Goal: Task Accomplishment & Management: Complete application form

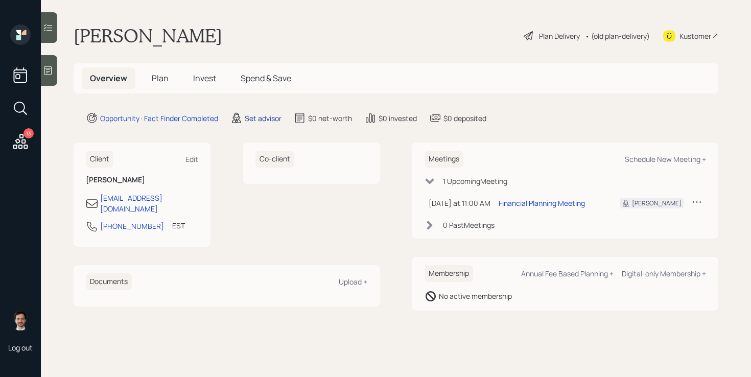
click at [265, 120] on div "Set advisor" at bounding box center [263, 118] width 37 height 11
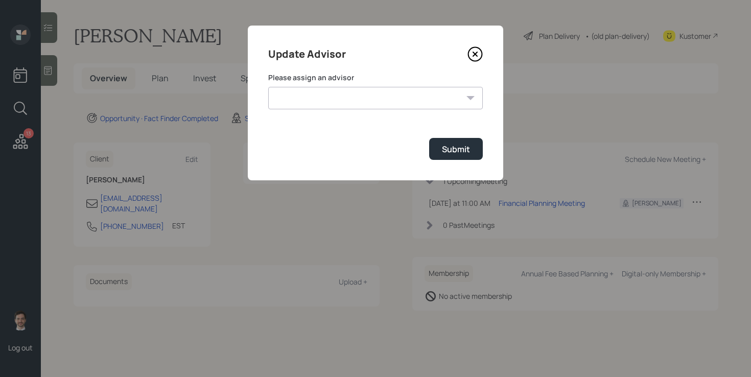
click at [363, 102] on select "[PERSON_NAME] [PERSON_NAME] End [PERSON_NAME] [PERSON_NAME] [PERSON_NAME] [PERS…" at bounding box center [375, 98] width 215 height 22
select select "ef6b64e1-8f62-4a74-b865-a7df4b35b836"
click at [454, 153] on div "Submit" at bounding box center [456, 149] width 28 height 11
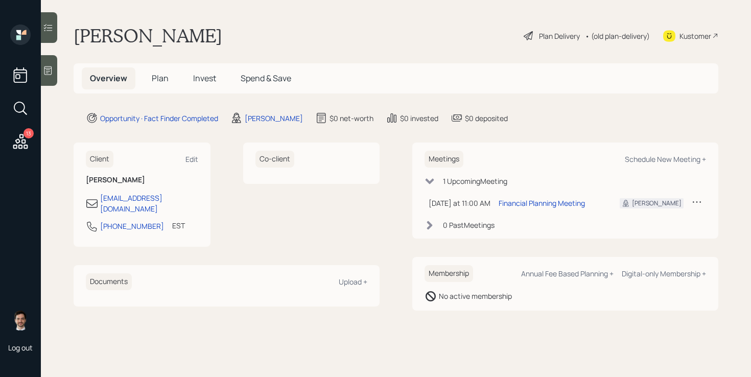
click at [159, 77] on span "Plan" at bounding box center [160, 78] width 17 height 11
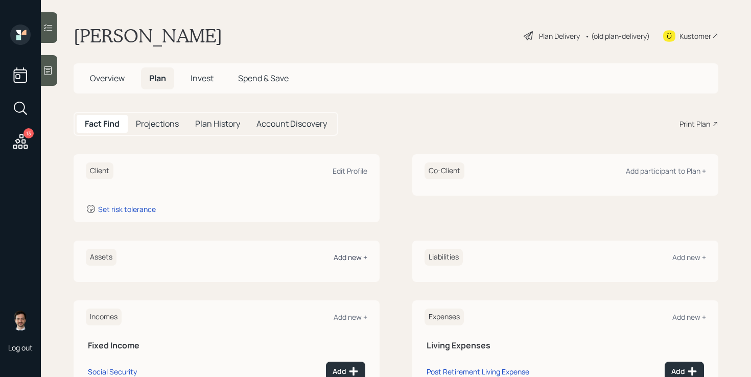
click at [353, 256] on div "Add new +" at bounding box center [351, 257] width 34 height 10
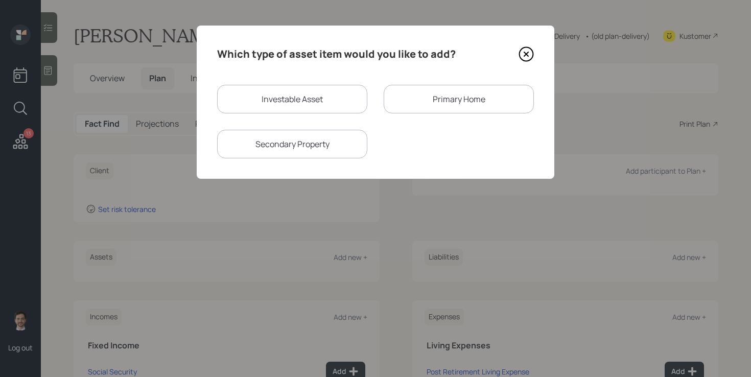
click at [321, 99] on div "Investable Asset" at bounding box center [292, 99] width 150 height 29
select select "taxable"
select select "balanced"
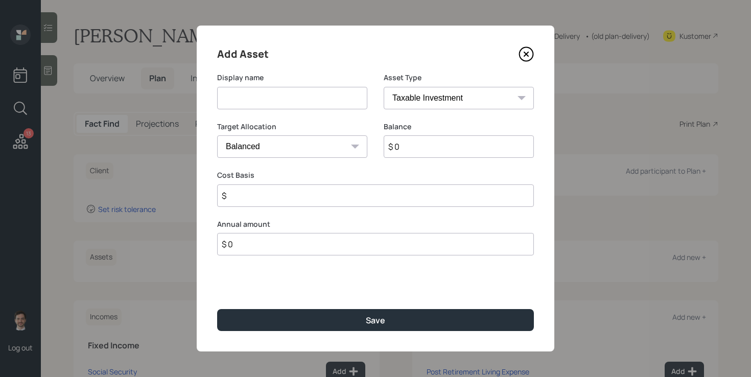
click at [301, 99] on input at bounding box center [292, 98] width 150 height 22
type input "Former 401k"
select select "ira"
type input "$"
type input "$ 105,000"
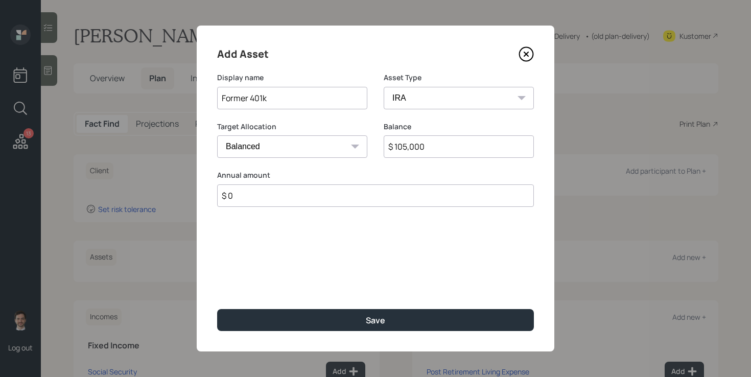
type input "$ 0"
click at [217, 309] on button "Save" at bounding box center [375, 320] width 317 height 22
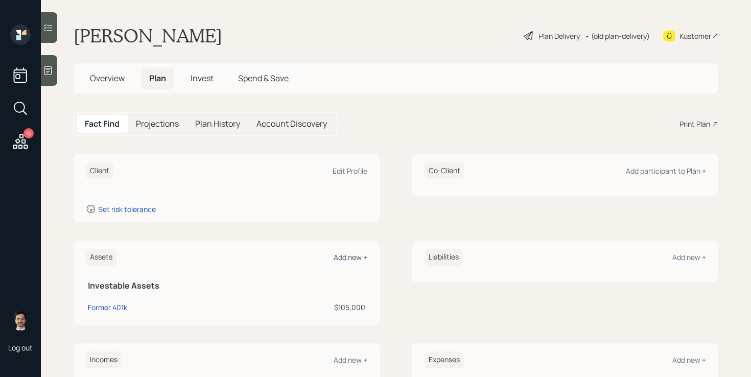
click at [342, 257] on div "Add new +" at bounding box center [351, 257] width 34 height 10
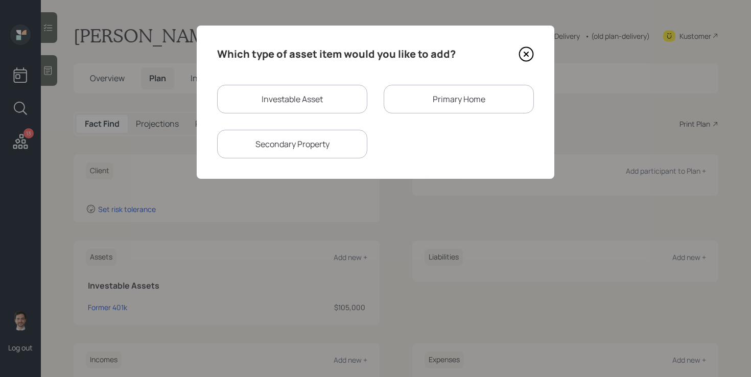
click at [331, 106] on div "Investable Asset" at bounding box center [292, 99] width 150 height 29
select select "taxable"
select select "balanced"
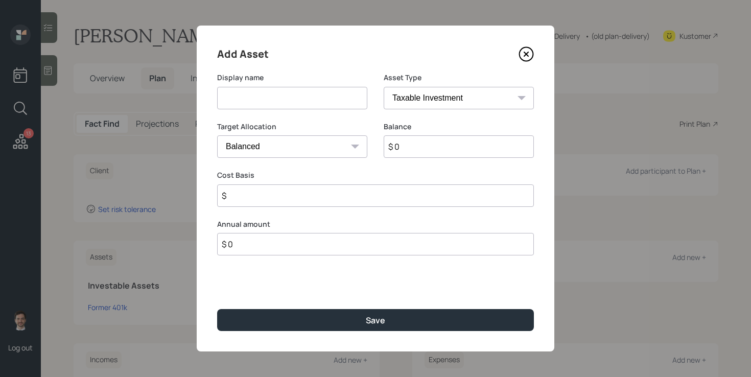
click at [315, 103] on input at bounding box center [292, 98] width 150 height 22
type input "Savings"
select select "balanced"
type input "$ 315,000"
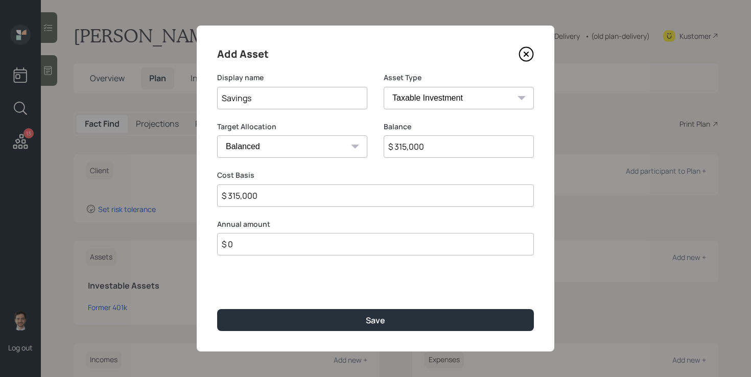
click at [217, 309] on button "Save" at bounding box center [375, 320] width 317 height 22
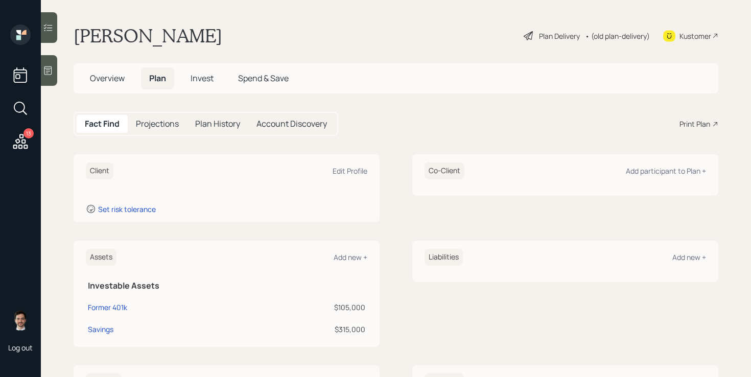
click at [336, 263] on div "Assets Add new +" at bounding box center [227, 257] width 282 height 17
click at [347, 254] on div "Add new +" at bounding box center [351, 257] width 34 height 10
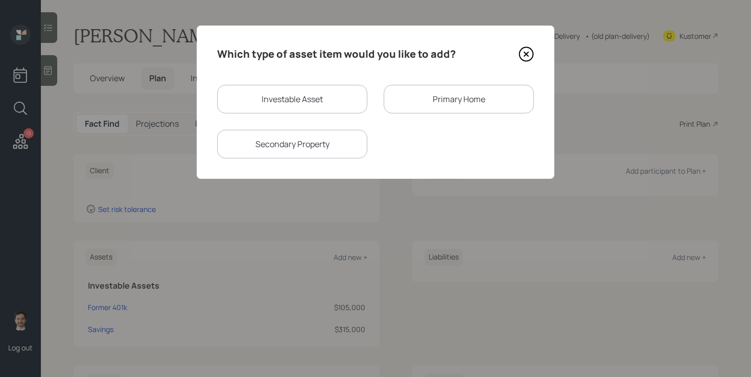
click at [339, 105] on div "Investable Asset" at bounding box center [292, 99] width 150 height 29
select select "taxable"
select select "balanced"
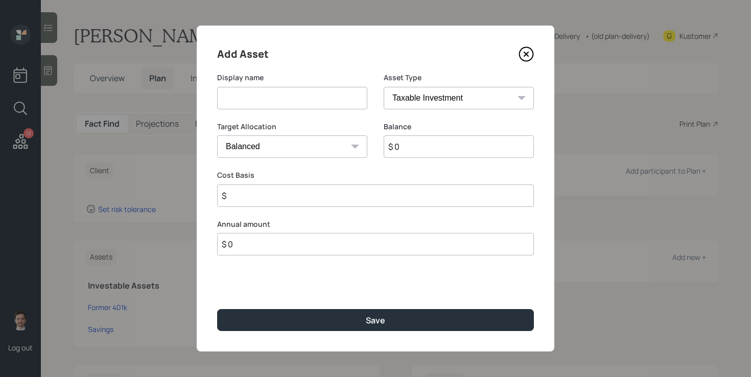
drag, startPoint x: 329, startPoint y: 102, endPoint x: 333, endPoint y: 95, distance: 8.2
click at [329, 102] on input at bounding box center [292, 98] width 150 height 22
type input "Savings #2"
type input "$ 80,000"
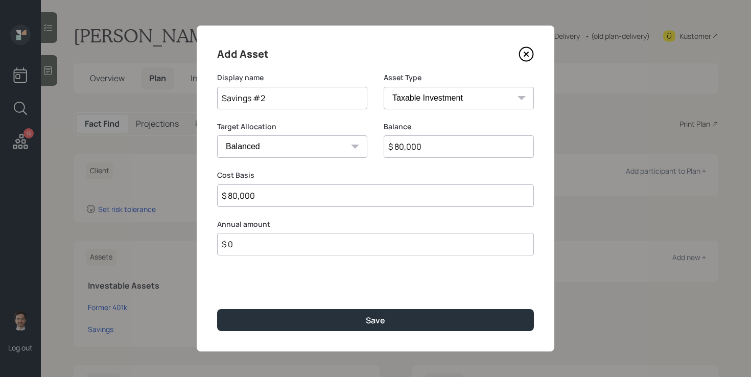
click at [217, 309] on button "Save" at bounding box center [375, 320] width 317 height 22
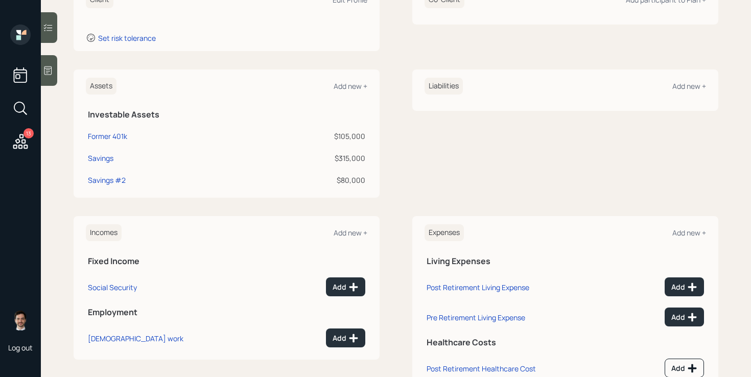
scroll to position [172, 0]
click at [348, 287] on icon at bounding box center [353, 286] width 10 height 10
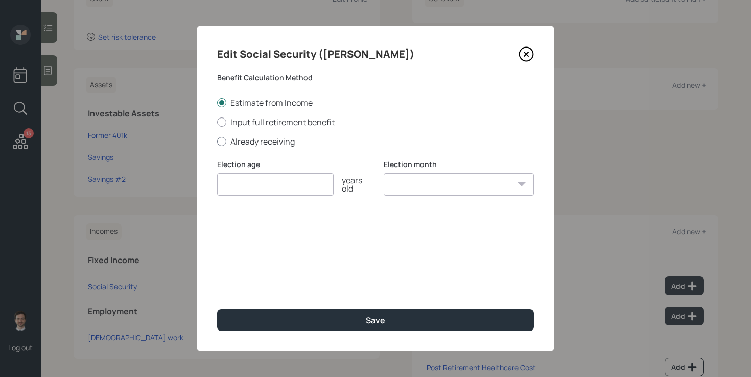
click at [272, 136] on label "Already receiving" at bounding box center [375, 141] width 317 height 11
click at [217, 141] on input "Already receiving" at bounding box center [217, 141] width 1 height 1
radio input "true"
click at [257, 180] on input "number" at bounding box center [275, 184] width 116 height 22
type input "67"
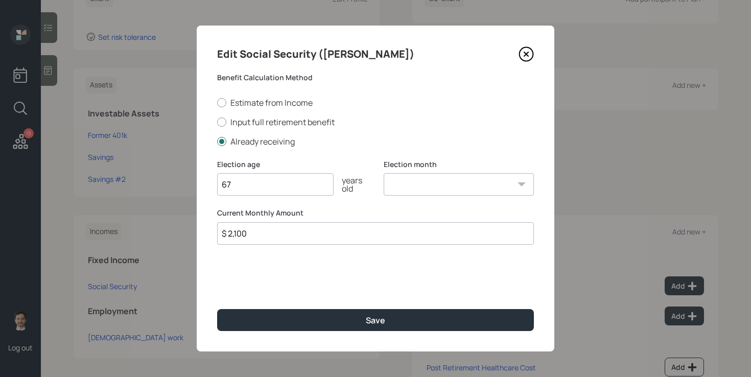
type input "$ 2,100"
click at [217, 309] on button "Save" at bounding box center [375, 320] width 317 height 22
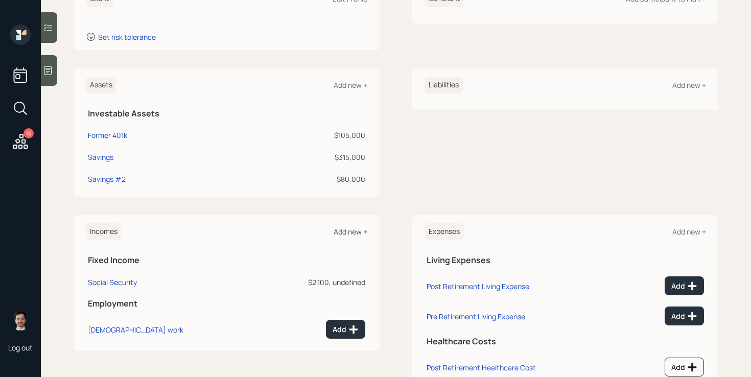
click at [352, 235] on div "Add new +" at bounding box center [351, 232] width 34 height 10
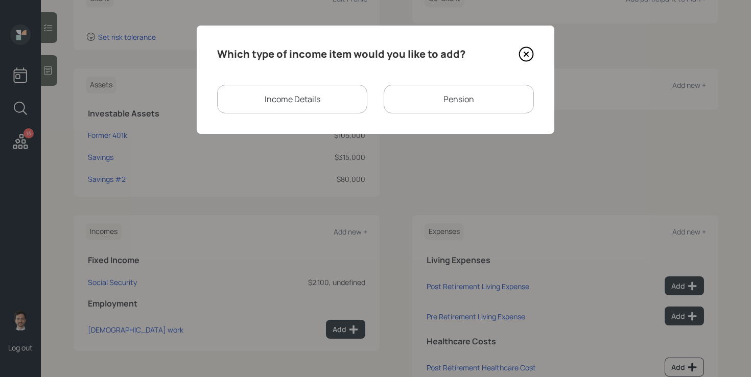
click at [341, 95] on div "Income Details" at bounding box center [292, 99] width 150 height 29
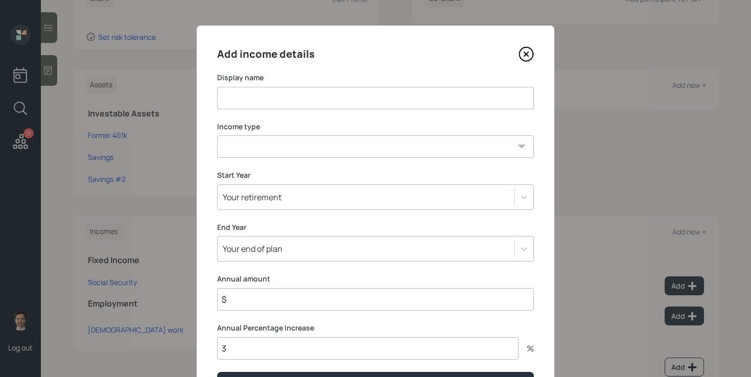
click at [528, 59] on icon at bounding box center [526, 53] width 15 height 15
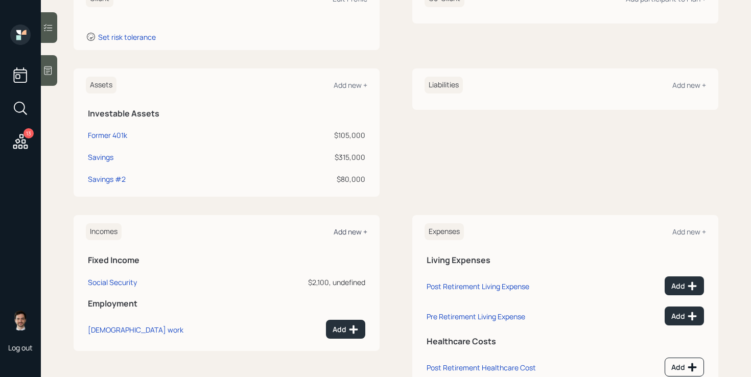
click at [348, 236] on div "Add new +" at bounding box center [351, 232] width 34 height 10
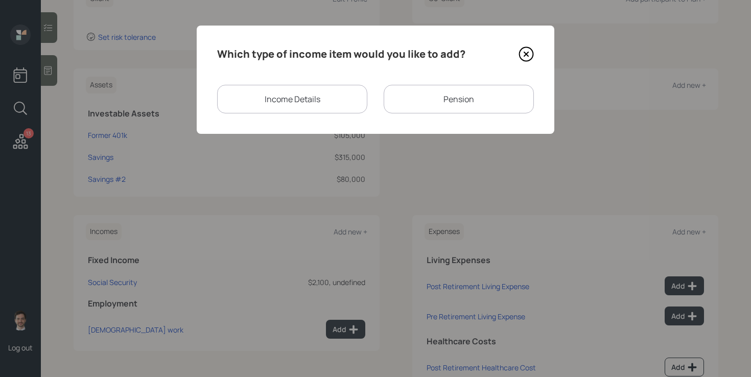
click at [458, 92] on div "Pension" at bounding box center [459, 99] width 150 height 29
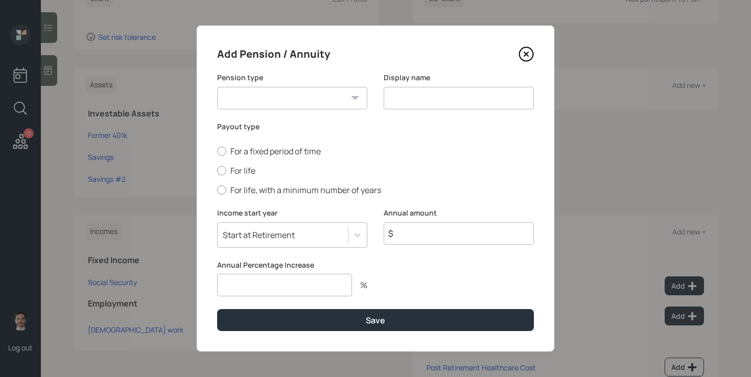
click at [320, 93] on select "Pension Annuity" at bounding box center [292, 98] width 150 height 22
select select "pension"
click at [415, 108] on input at bounding box center [459, 98] width 150 height 22
type input "Pension"
click at [242, 171] on label "For life" at bounding box center [375, 170] width 317 height 11
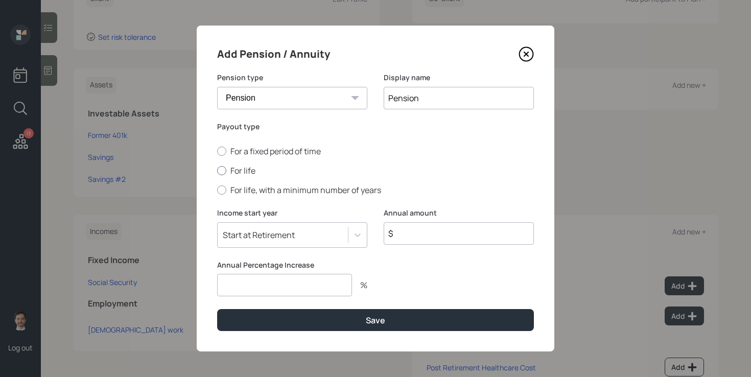
click at [217, 171] on input "For life" at bounding box center [217, 171] width 1 height 1
radio input "true"
click at [410, 231] on input "$" at bounding box center [459, 233] width 150 height 22
type input "$ 18,000"
type input "0"
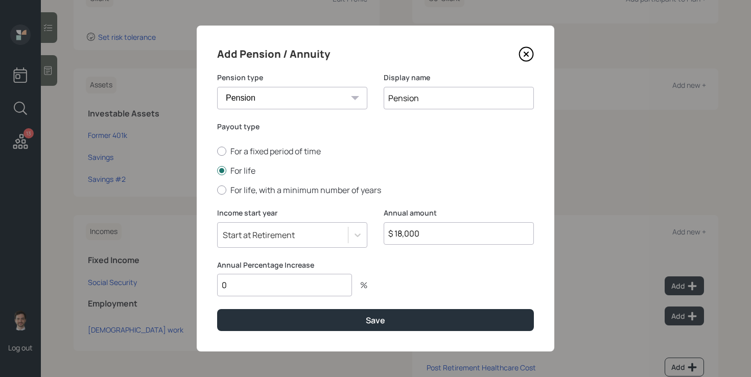
click at [217, 309] on button "Save" at bounding box center [375, 320] width 317 height 22
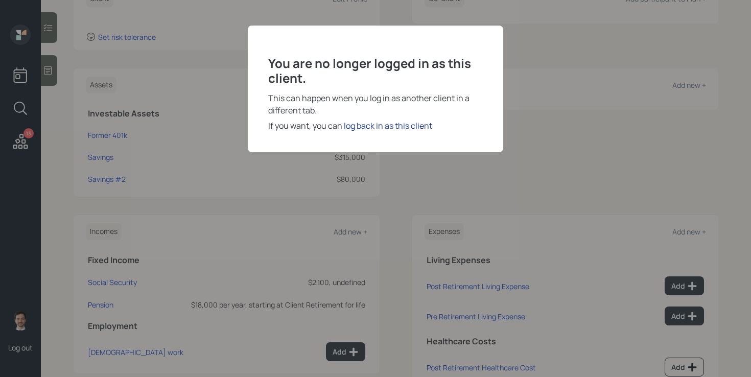
click at [361, 125] on div "log back in as this client" at bounding box center [388, 126] width 88 height 12
